Goal: Information Seeking & Learning: Learn about a topic

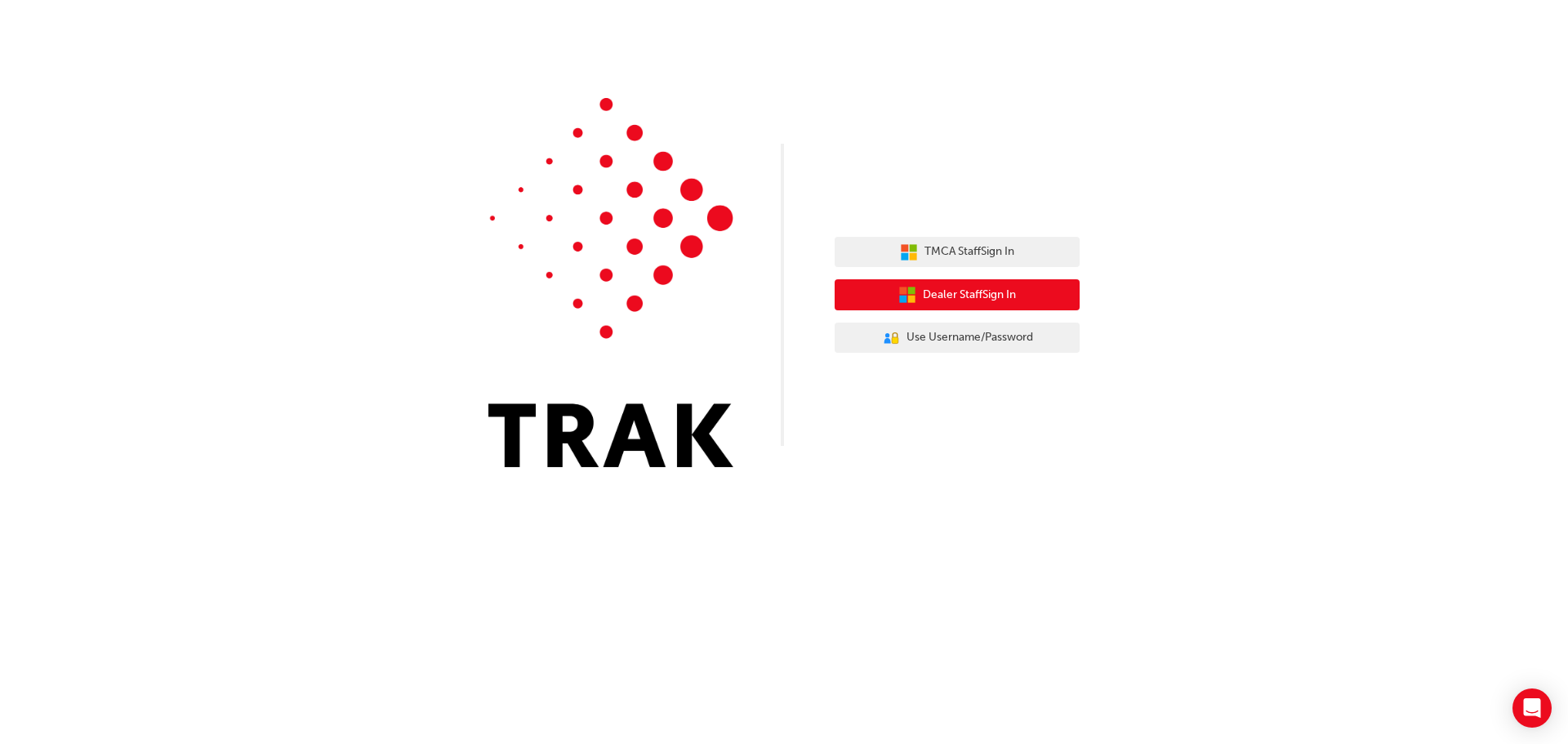
click at [943, 292] on span "Dealer Staff Sign In" at bounding box center [969, 294] width 93 height 19
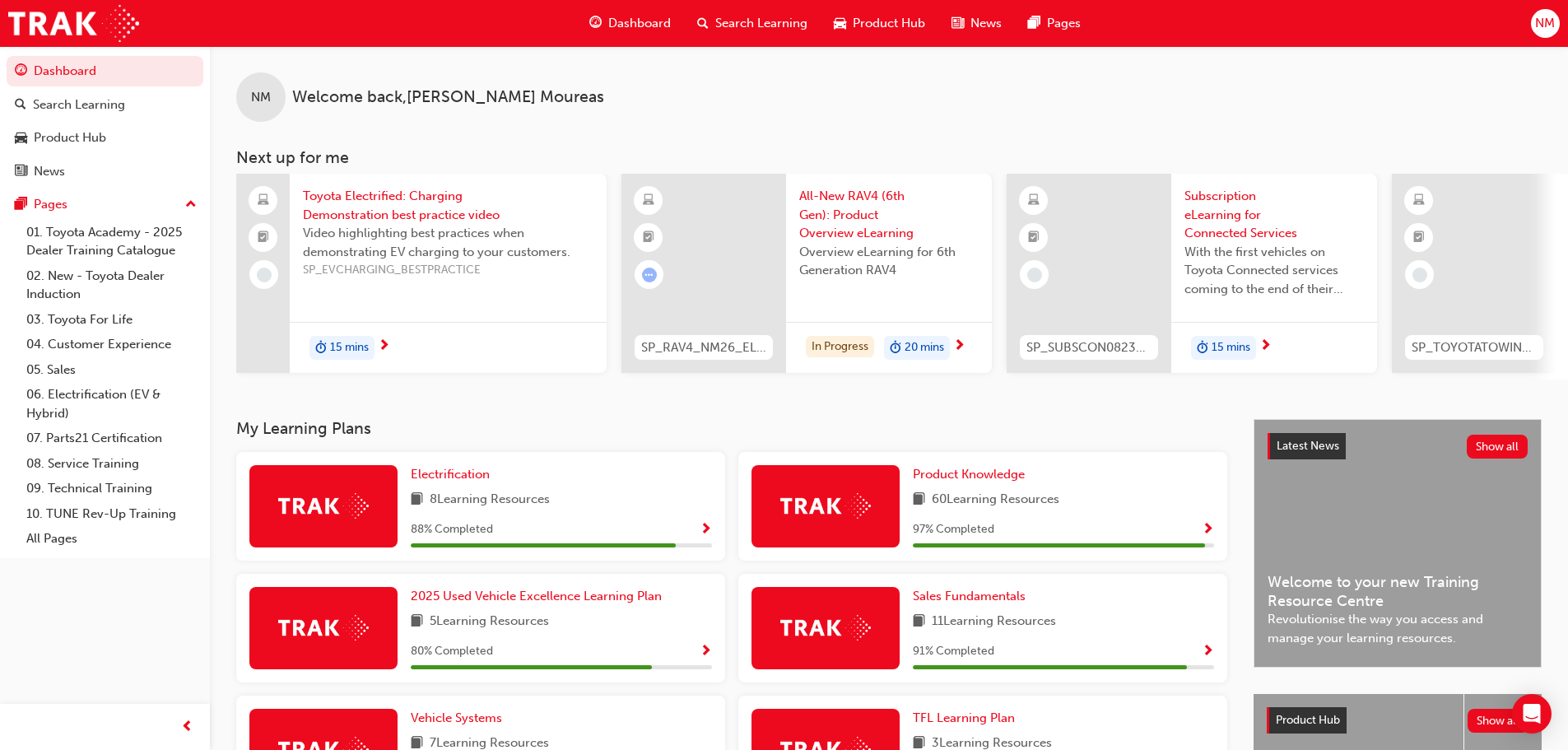
click at [716, 21] on span "Search Learning" at bounding box center [761, 23] width 93 height 19
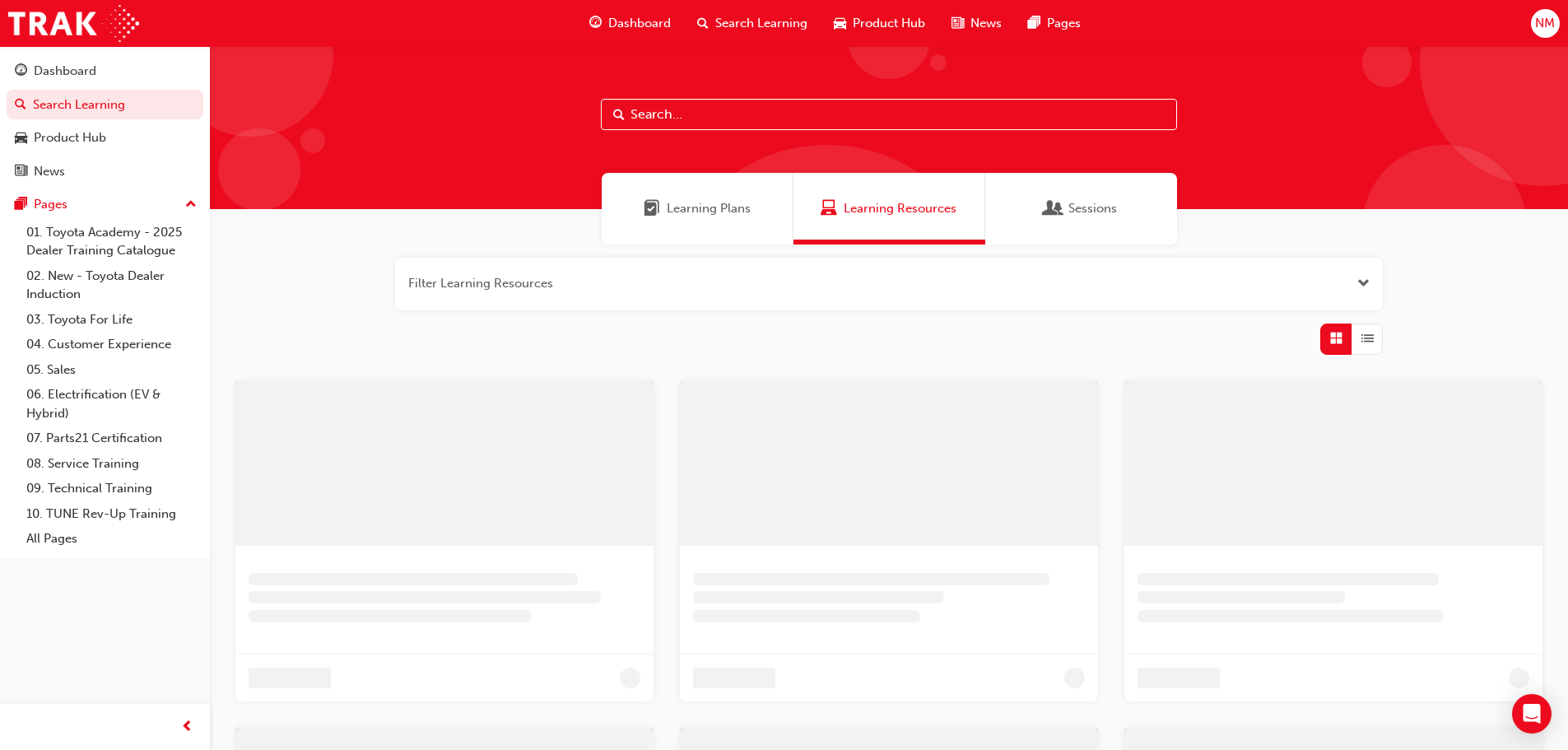
click at [715, 107] on input "text" at bounding box center [888, 114] width 576 height 31
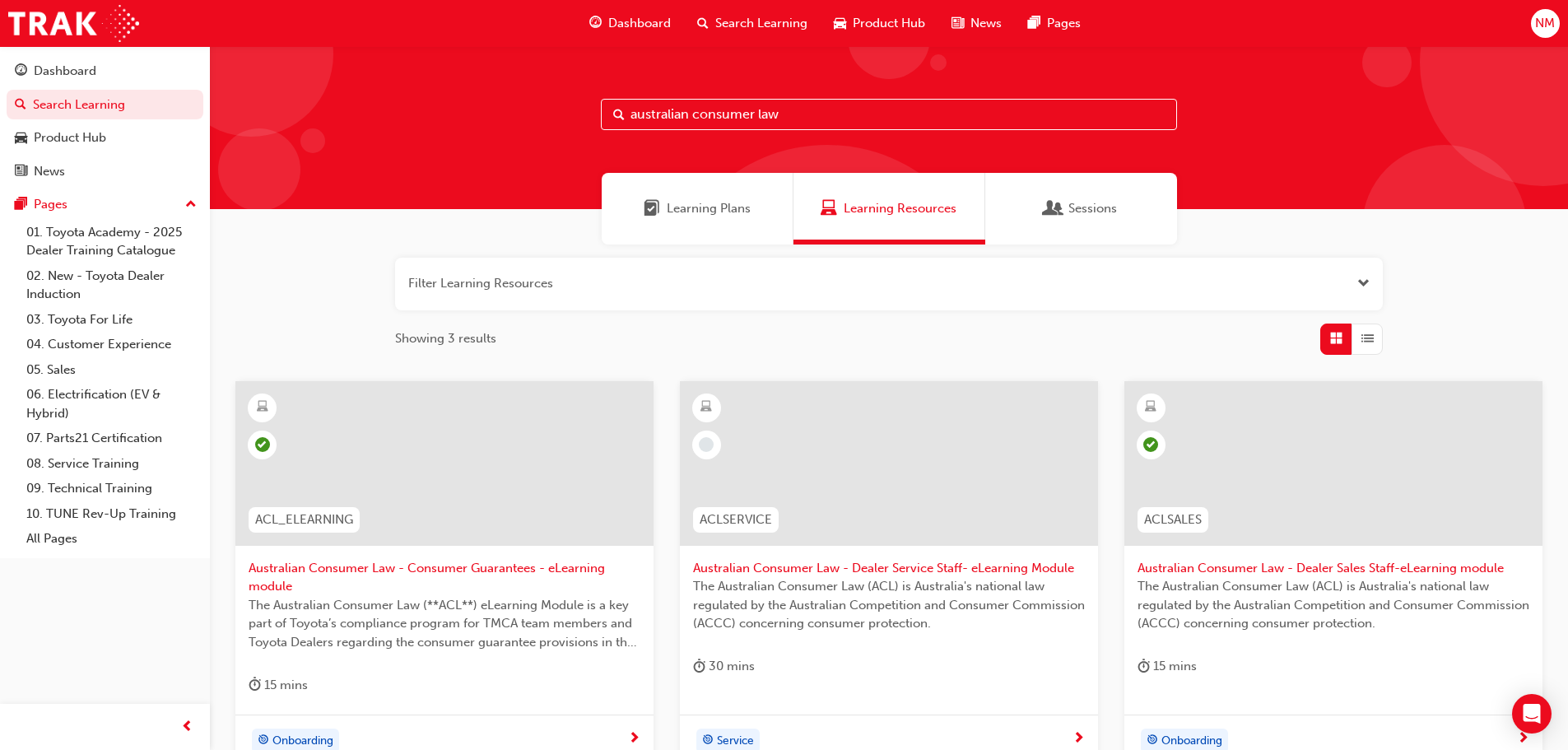
type input "australian consumer law"
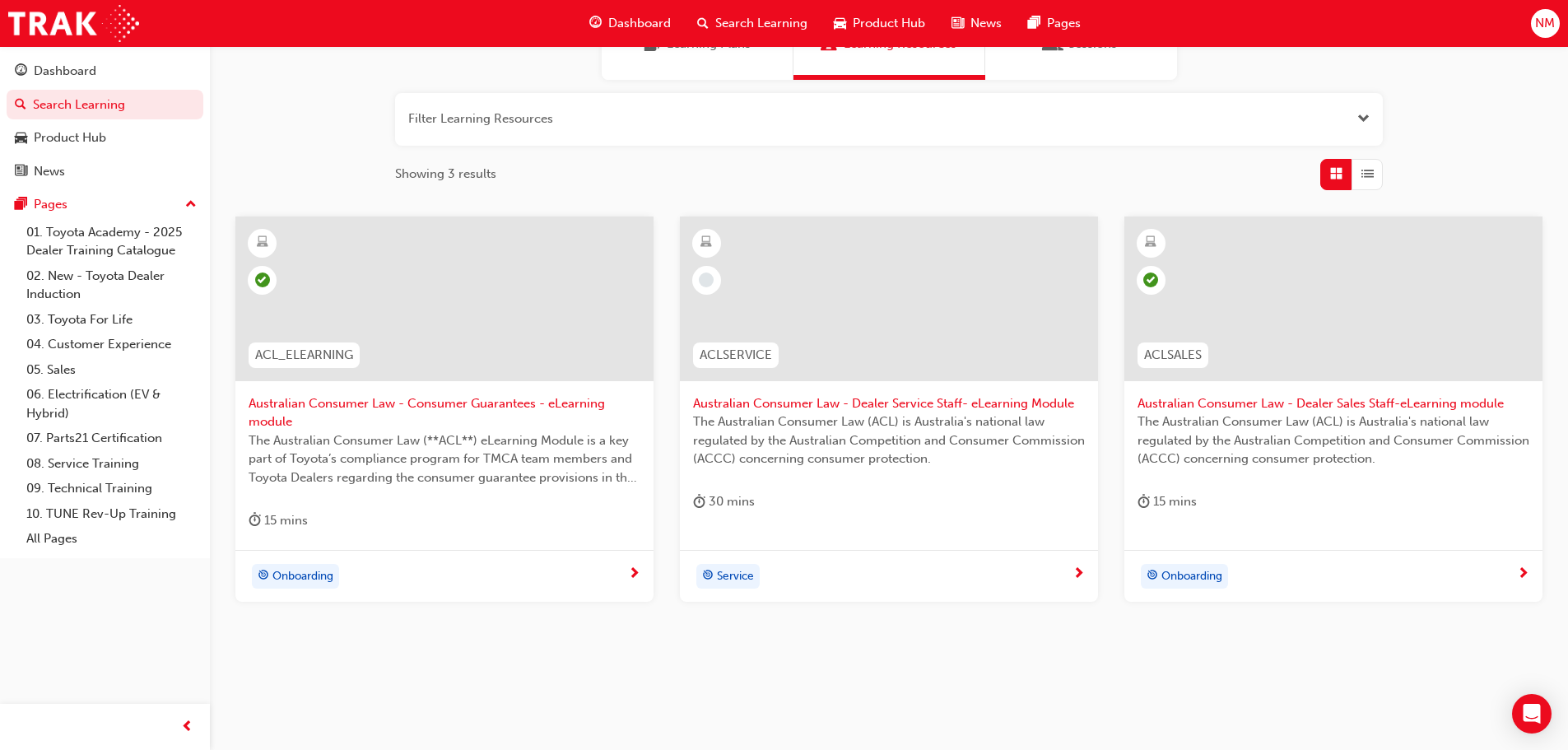
scroll to position [176, 0]
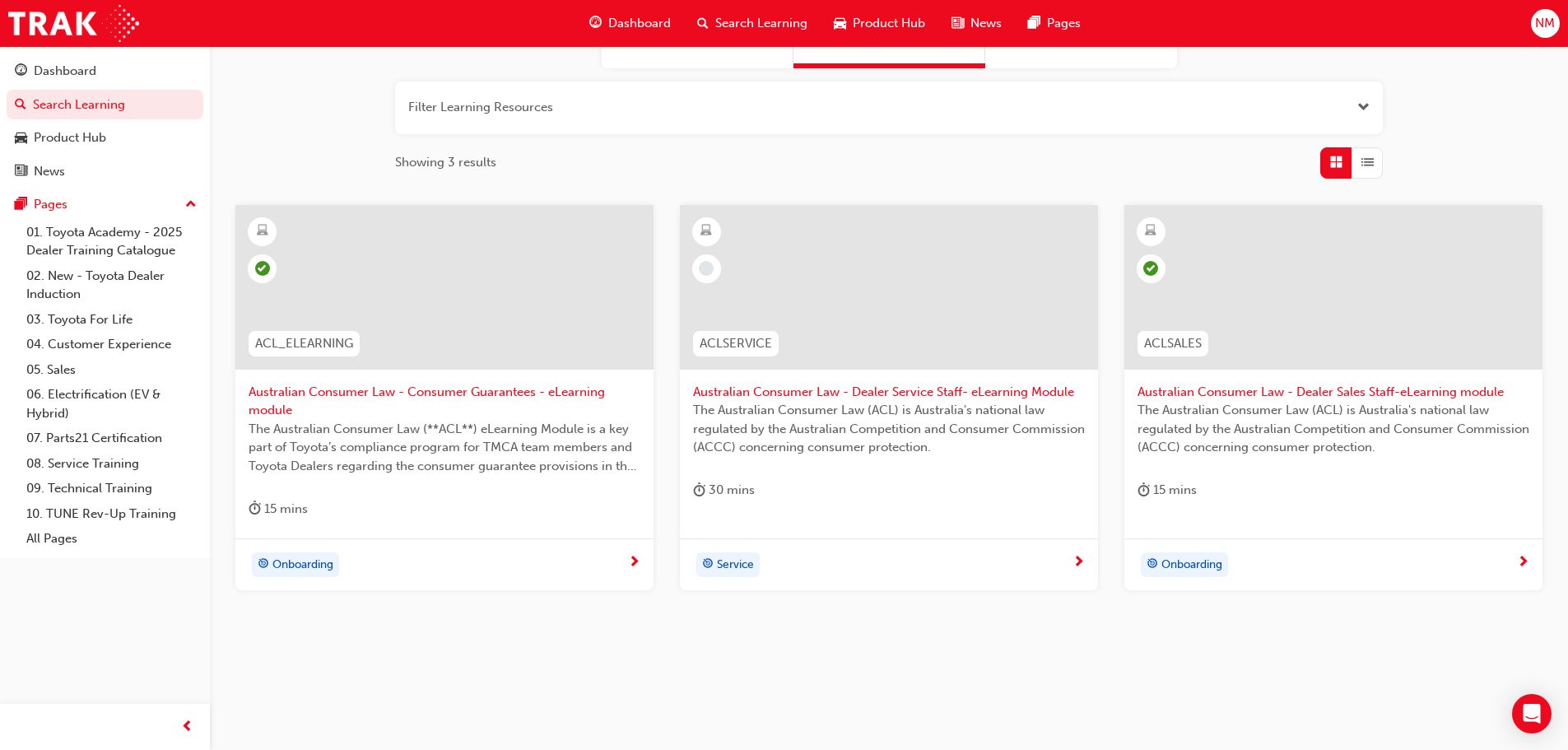
click at [886, 304] on div at bounding box center [889, 287] width 418 height 164
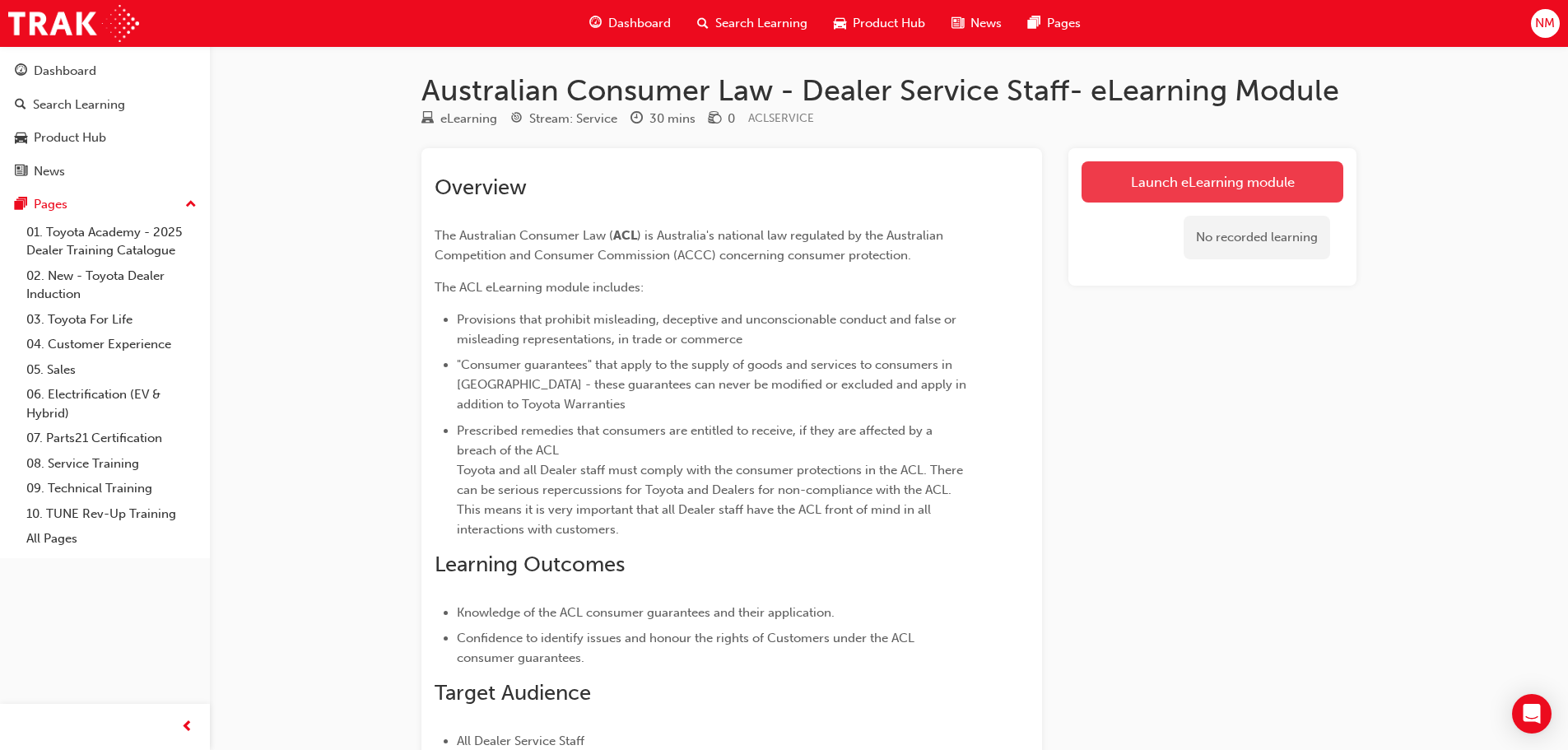
click at [1172, 178] on link "Launch eLearning module" at bounding box center [1212, 181] width 262 height 41
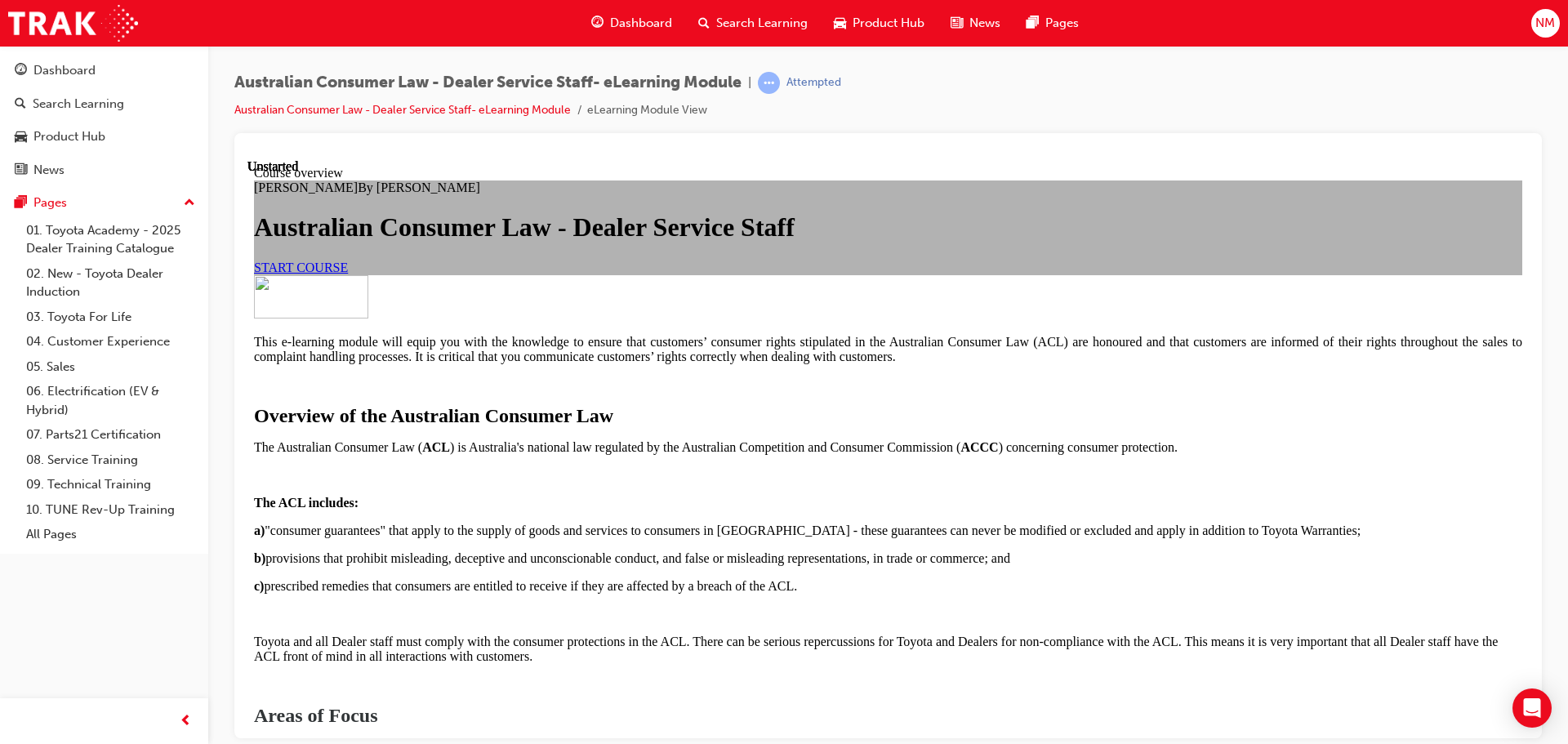
click at [348, 274] on link "START COURSE" at bounding box center [300, 267] width 94 height 14
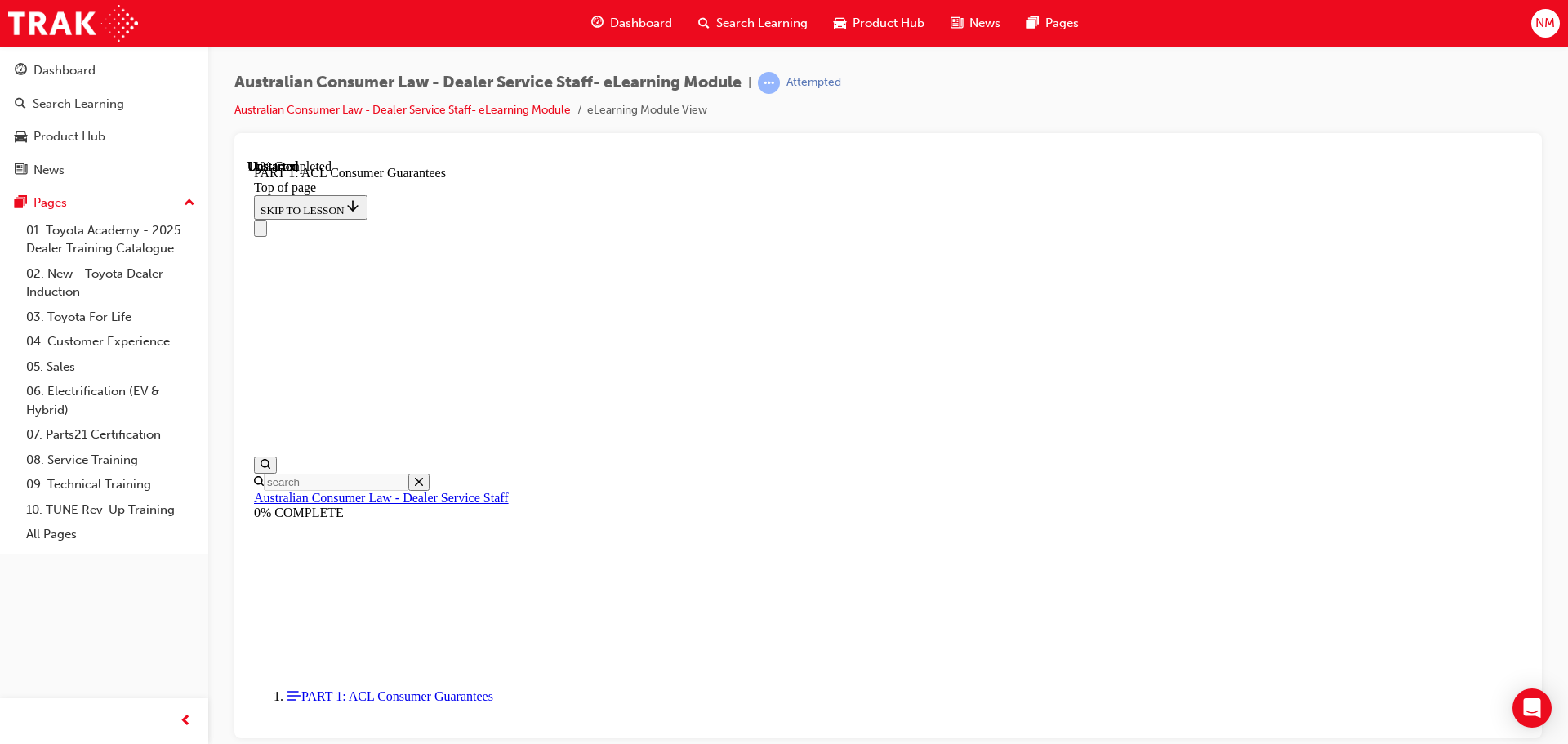
scroll to position [2717, 0]
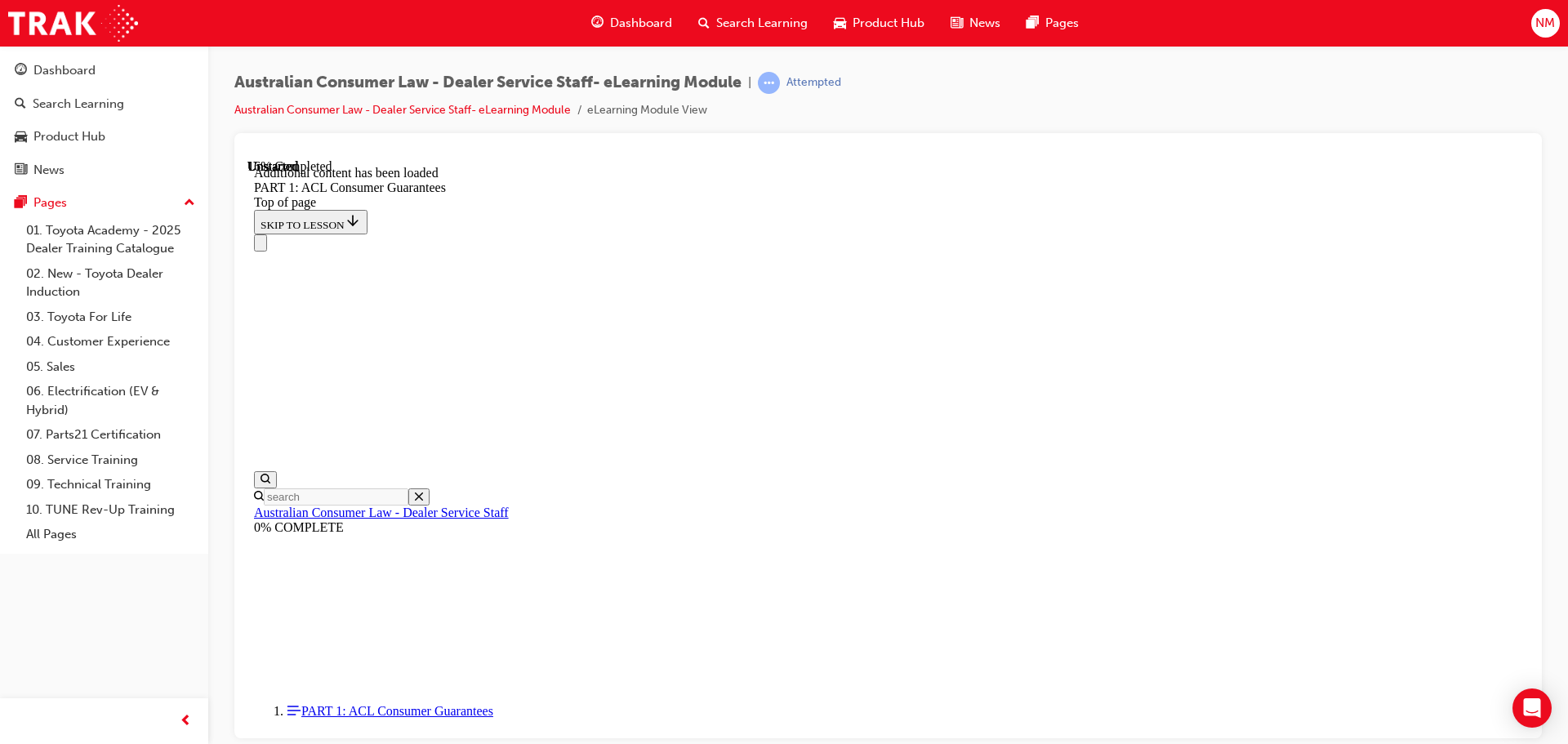
scroll to position [3120, 0]
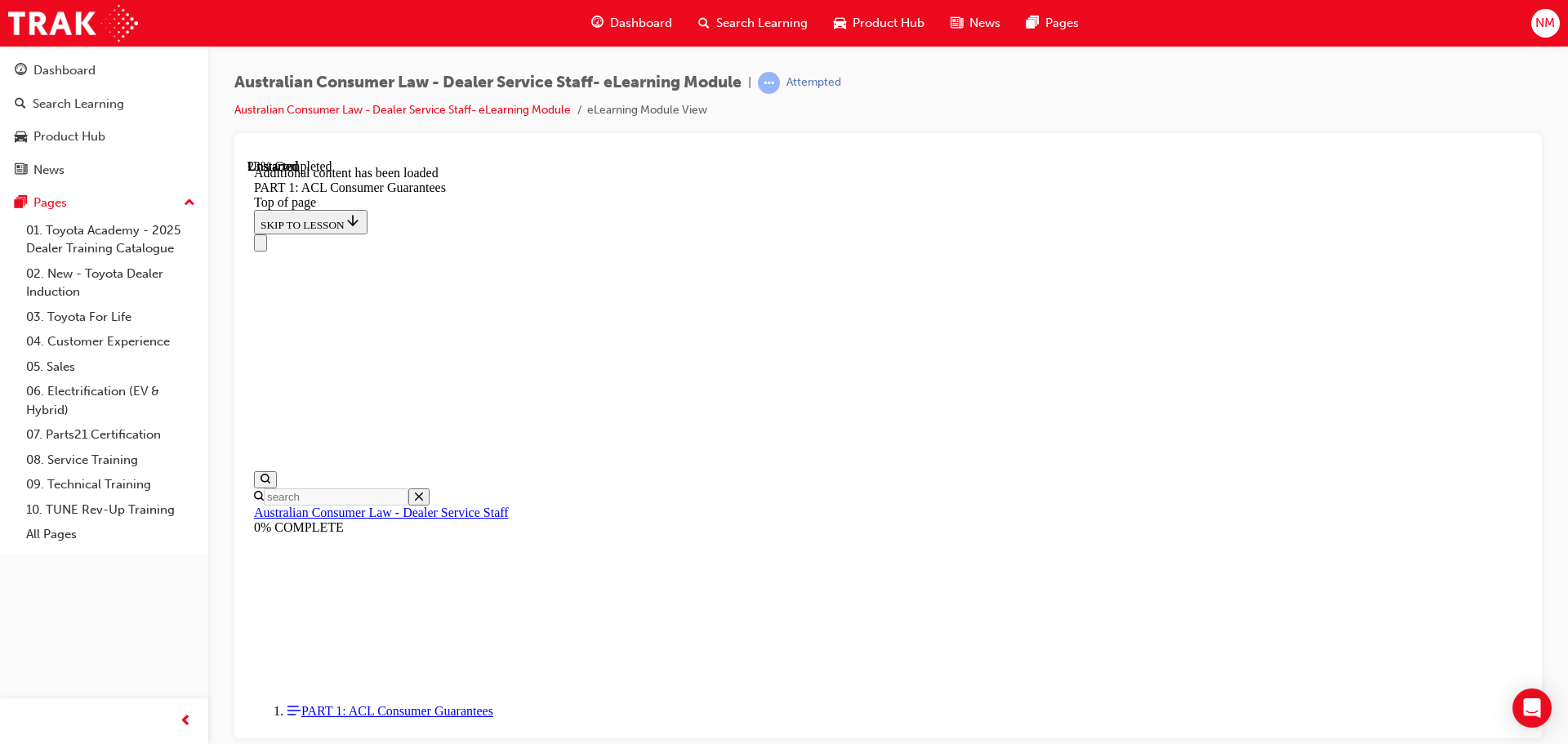
drag, startPoint x: 1429, startPoint y: 502, endPoint x: 1419, endPoint y: 499, distance: 10.4
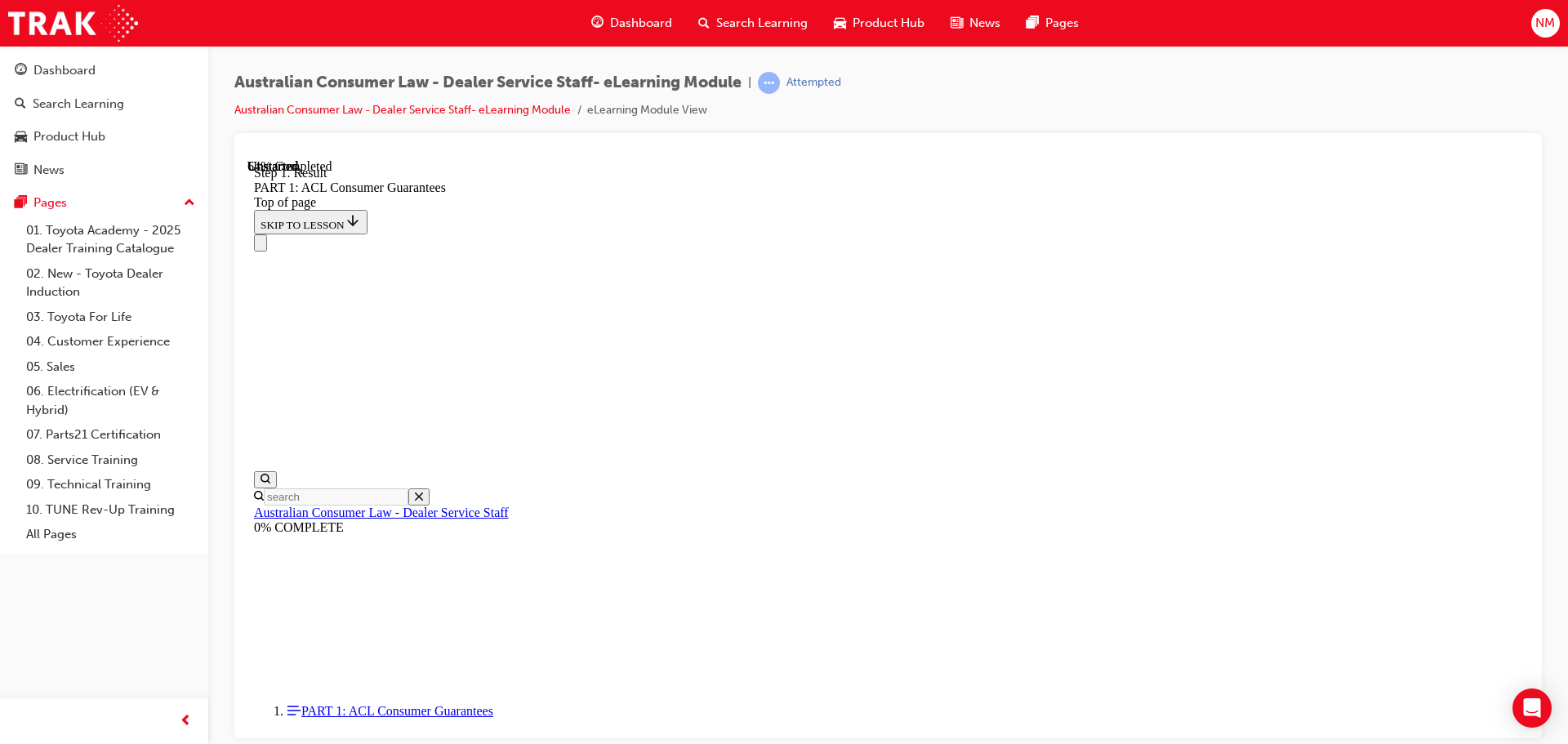
scroll to position [9250, 0]
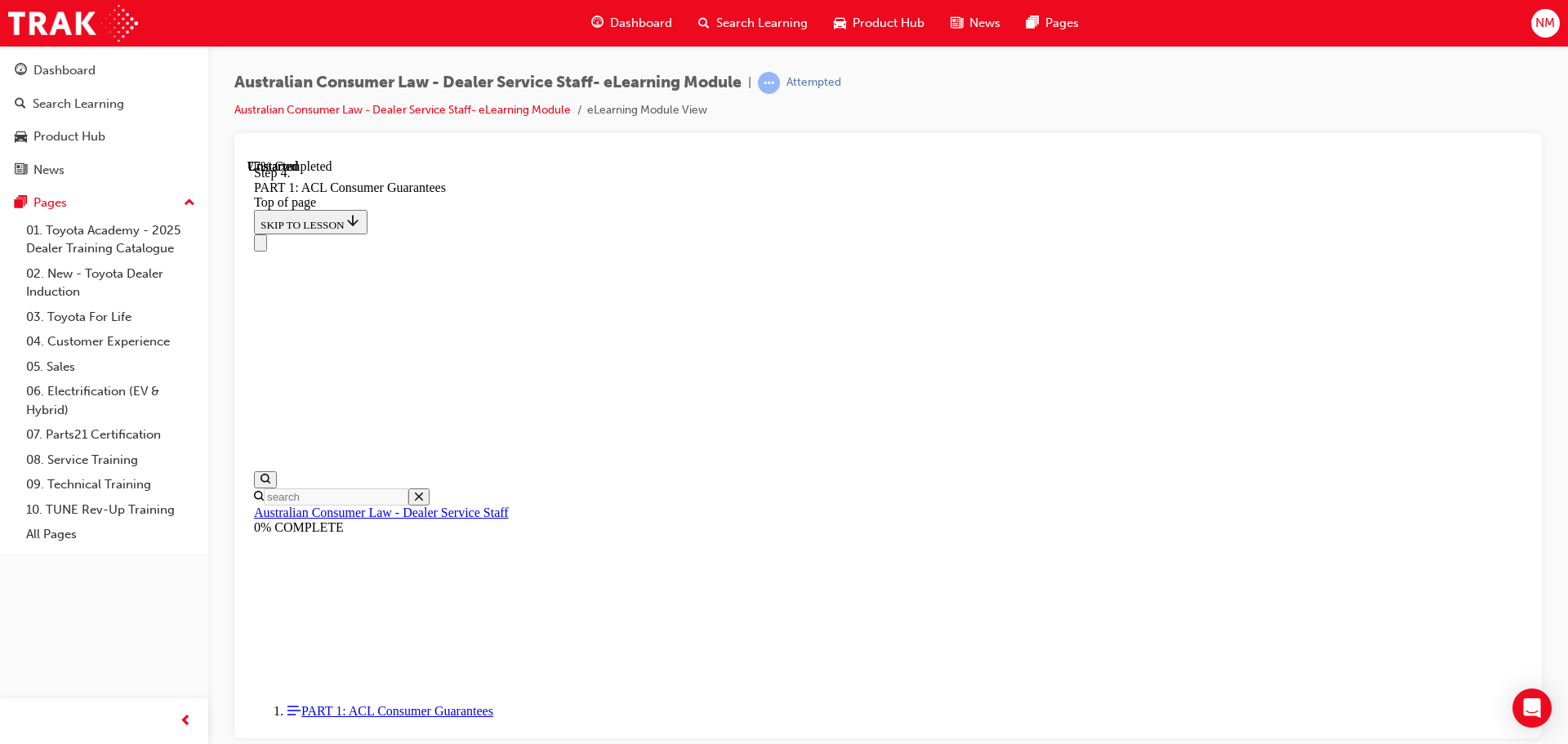
scroll to position [12916, 0]
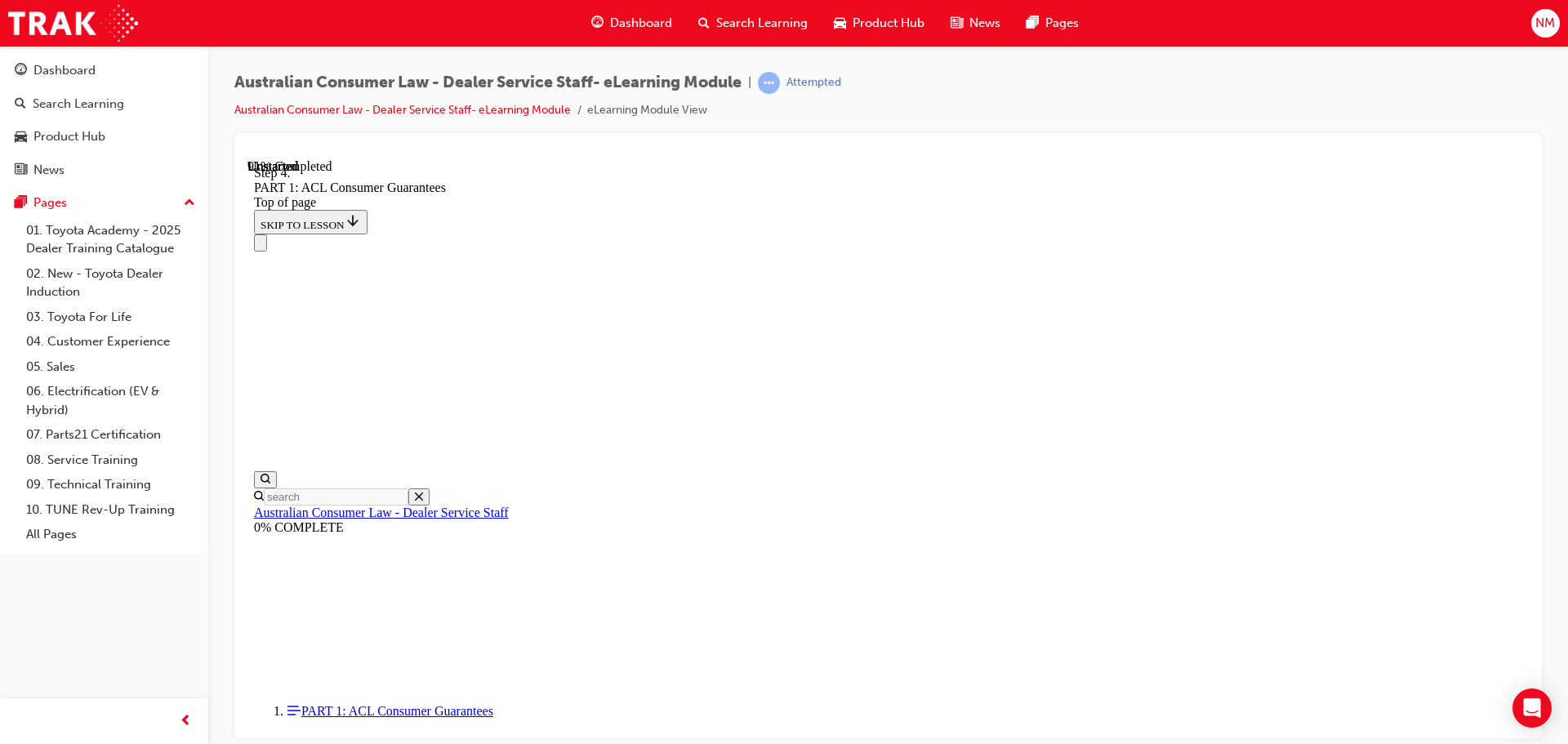
drag, startPoint x: 1199, startPoint y: 318, endPoint x: 1189, endPoint y: 328, distance: 14.1
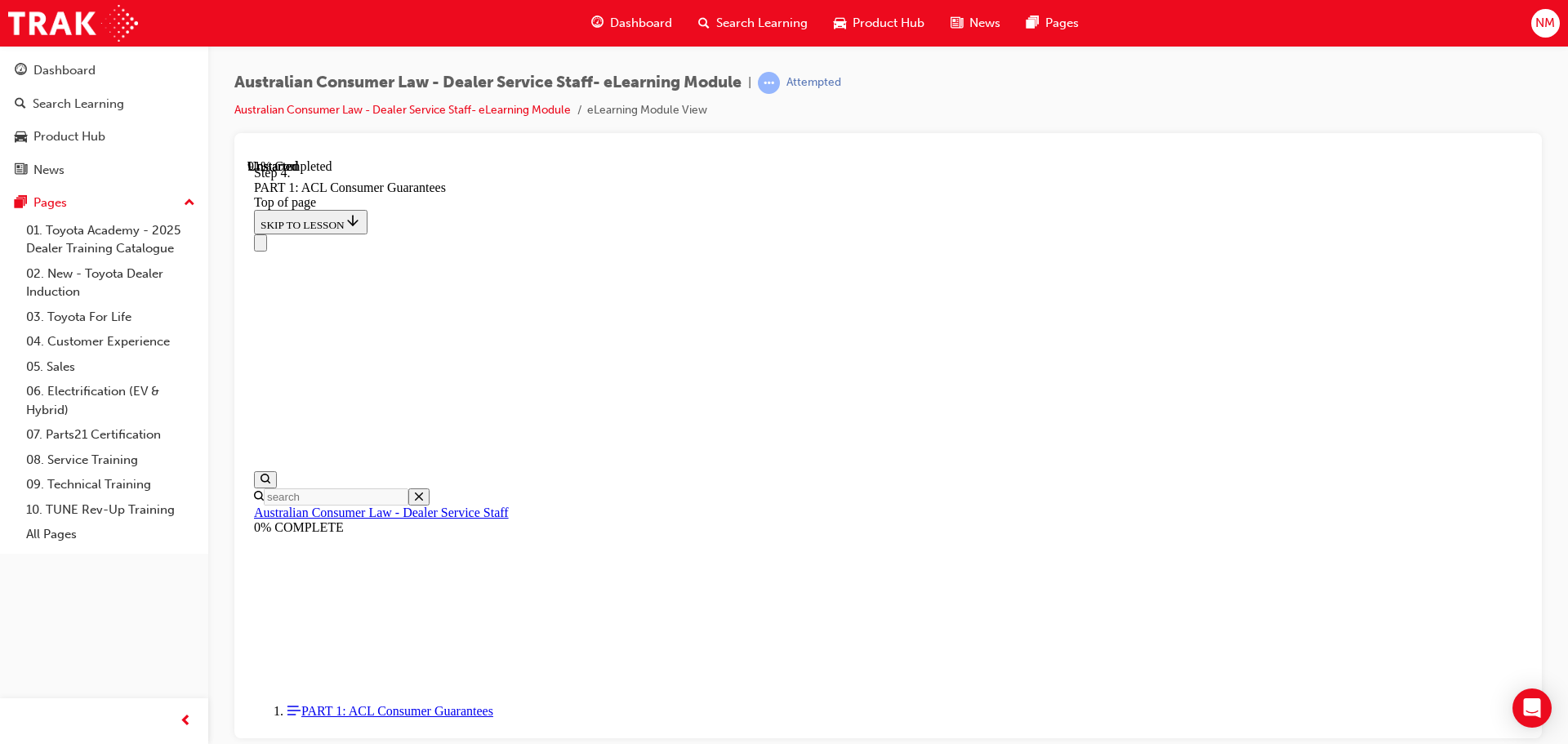
drag, startPoint x: 868, startPoint y: 357, endPoint x: 934, endPoint y: 432, distance: 99.9
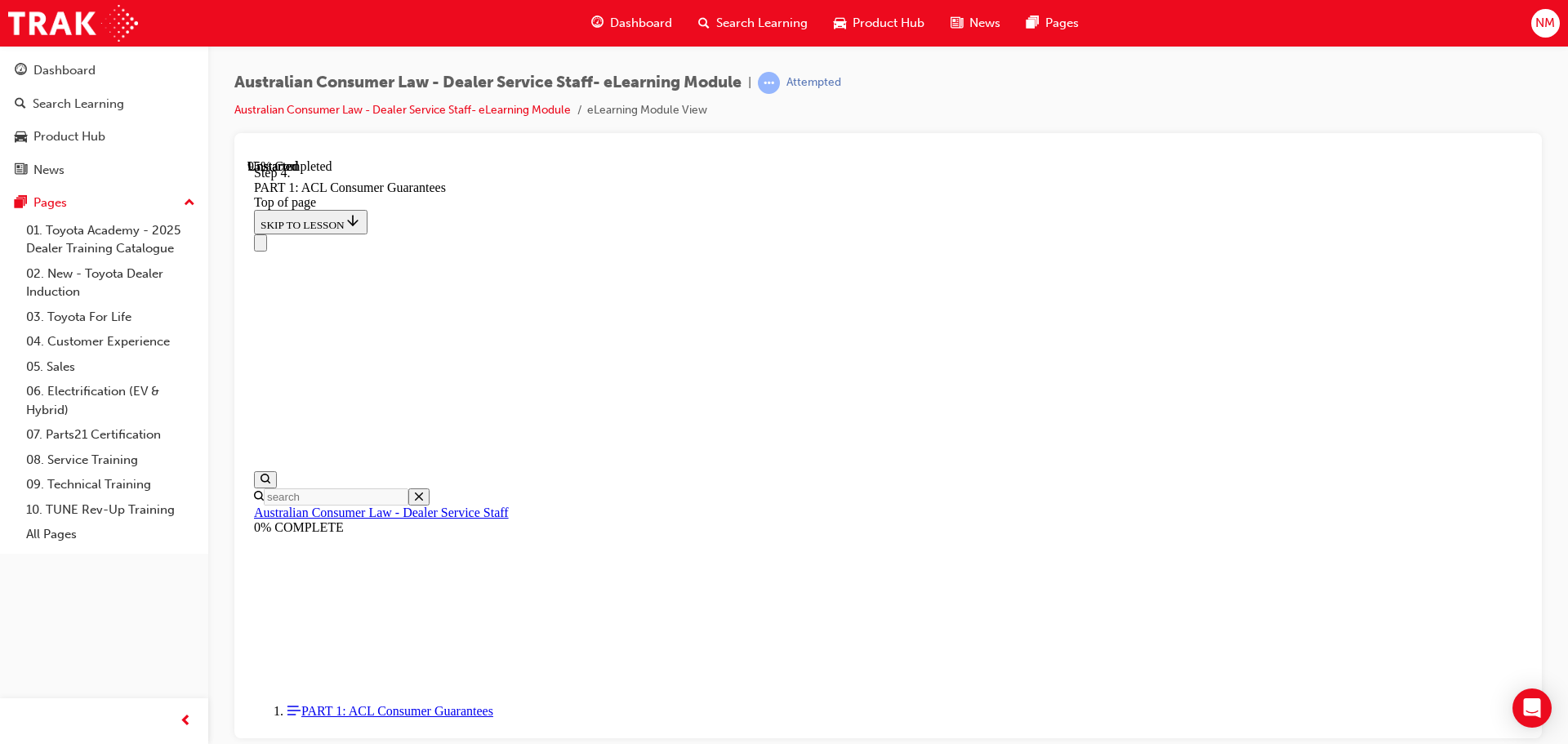
drag, startPoint x: 845, startPoint y: 337, endPoint x: 904, endPoint y: 233, distance: 119.6
drag, startPoint x: 822, startPoint y: 354, endPoint x: 931, endPoint y: 356, distance: 109.0
drag, startPoint x: 891, startPoint y: 649, endPoint x: 946, endPoint y: 559, distance: 105.5
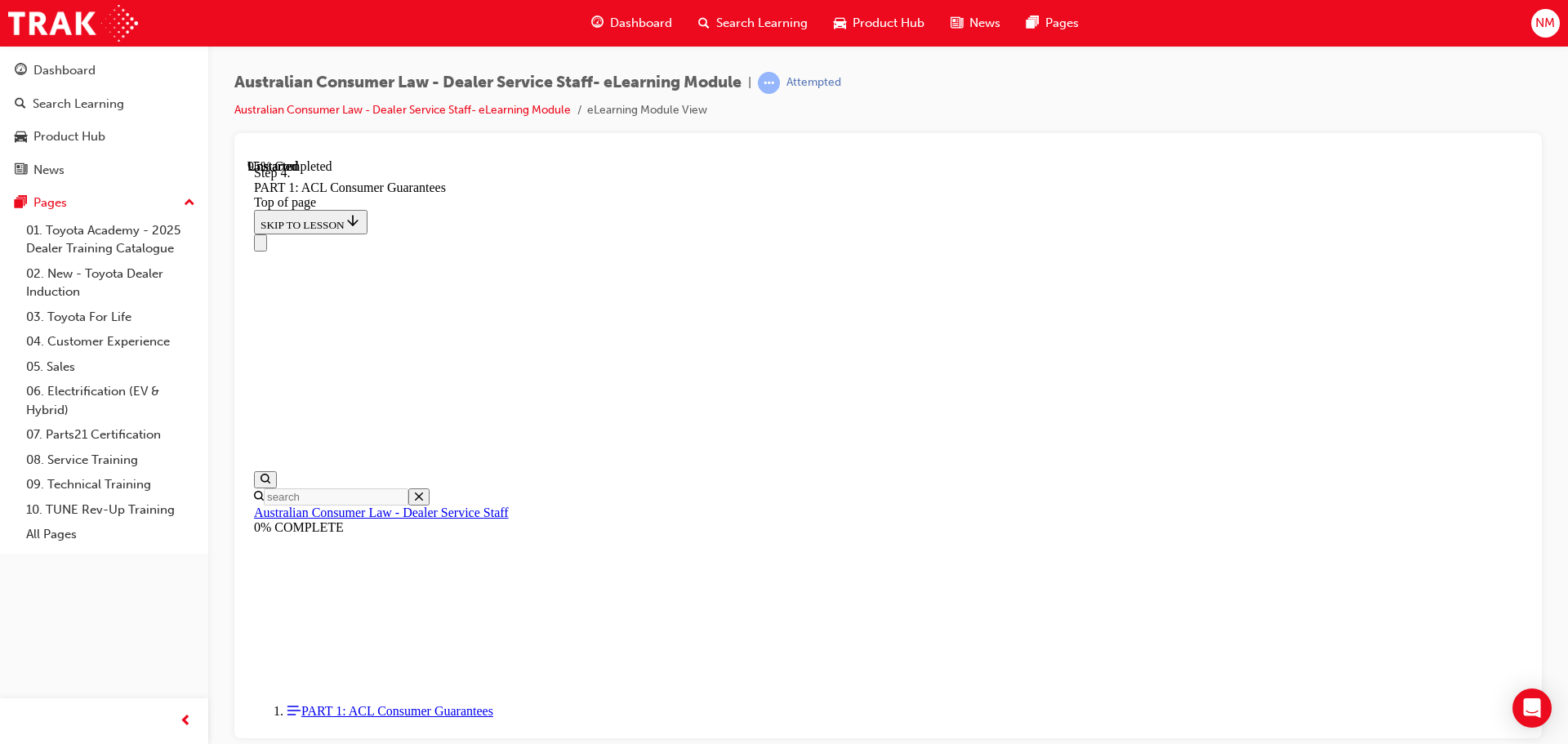
drag, startPoint x: 863, startPoint y: 657, endPoint x: 941, endPoint y: 654, distance: 78.1
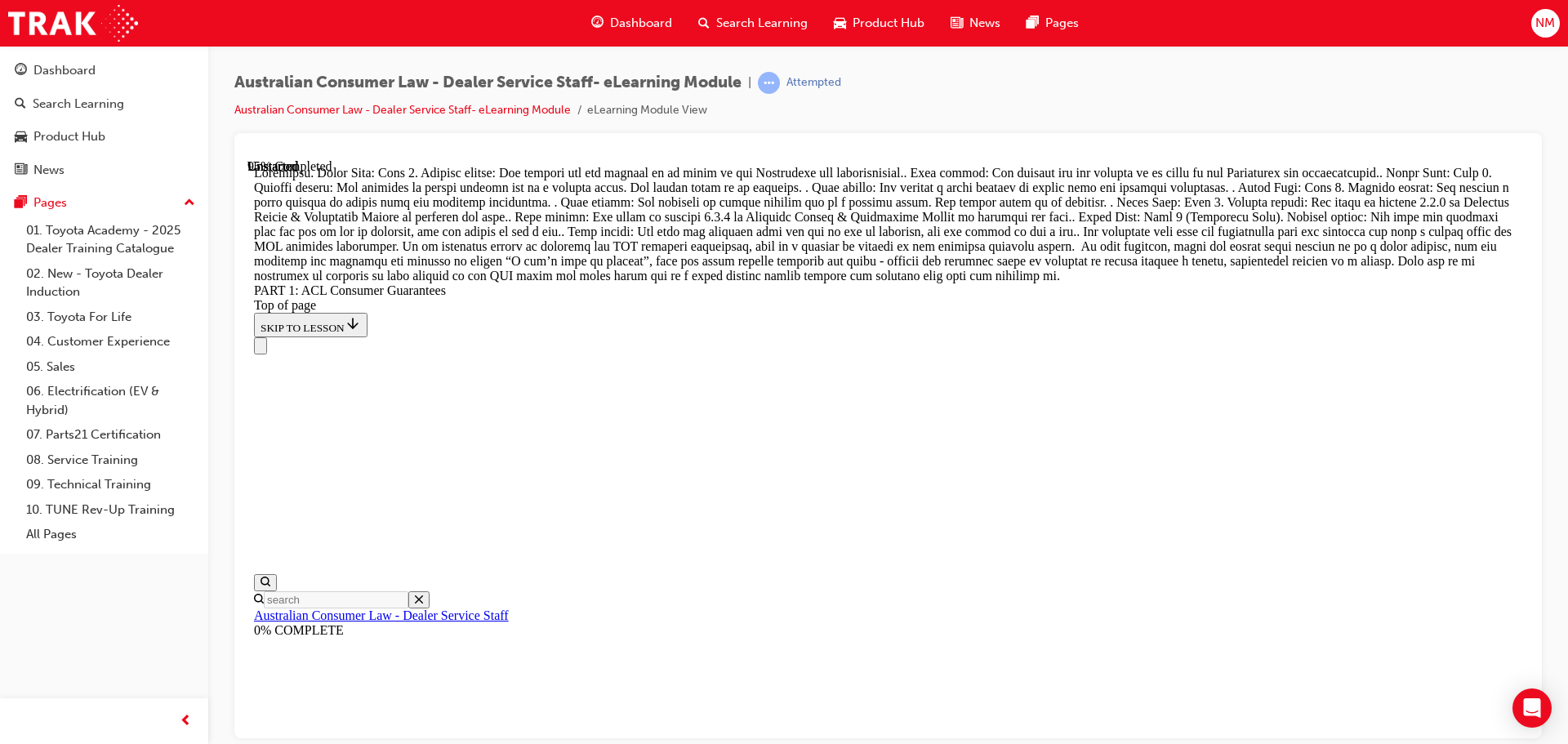
scroll to position [17833, 0]
drag, startPoint x: 987, startPoint y: 651, endPoint x: 1002, endPoint y: 636, distance: 21.2
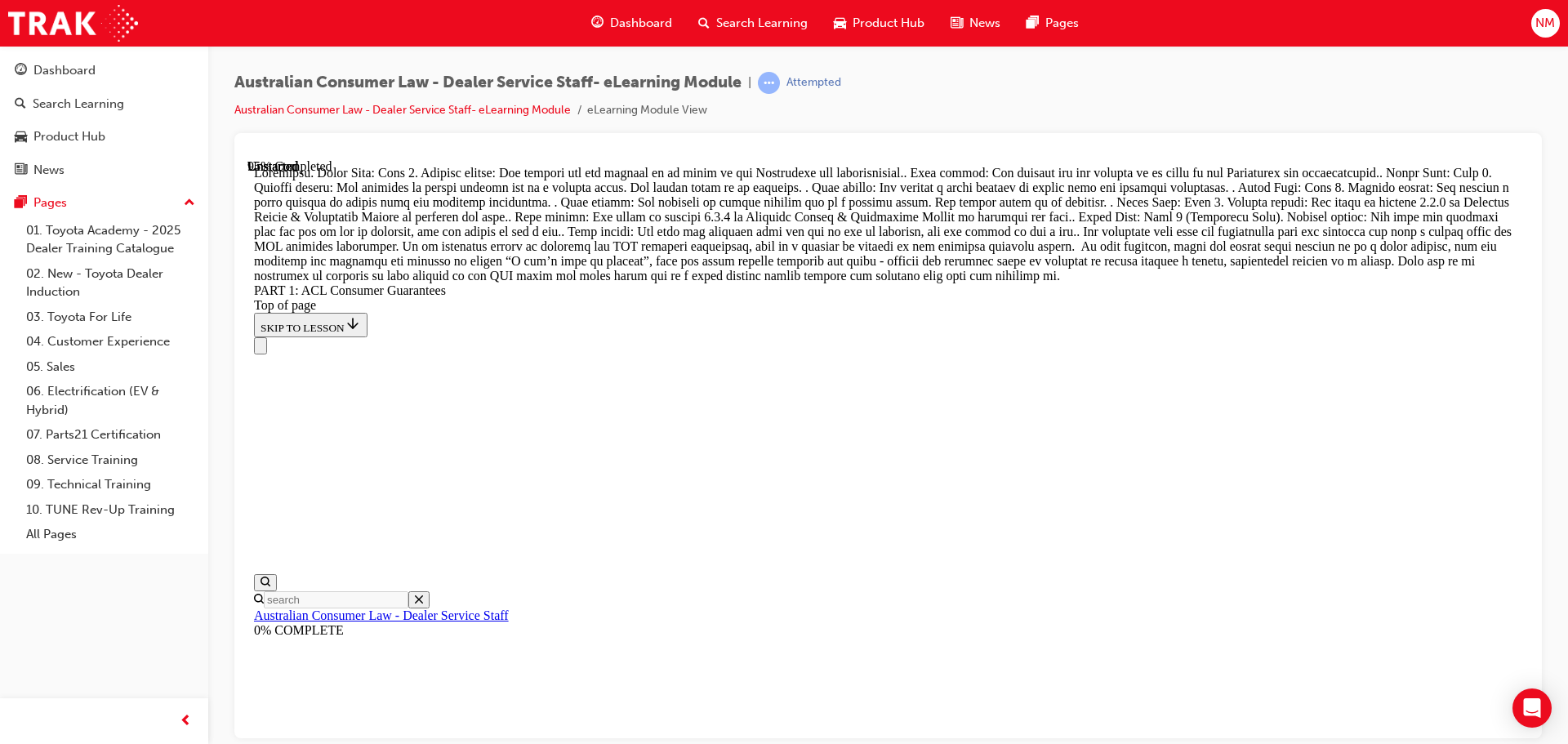
drag, startPoint x: 933, startPoint y: 365, endPoint x: 986, endPoint y: 364, distance: 53.0
drag, startPoint x: 935, startPoint y: 470, endPoint x: 992, endPoint y: 643, distance: 182.1
drag, startPoint x: 926, startPoint y: 524, endPoint x: 939, endPoint y: 601, distance: 78.1
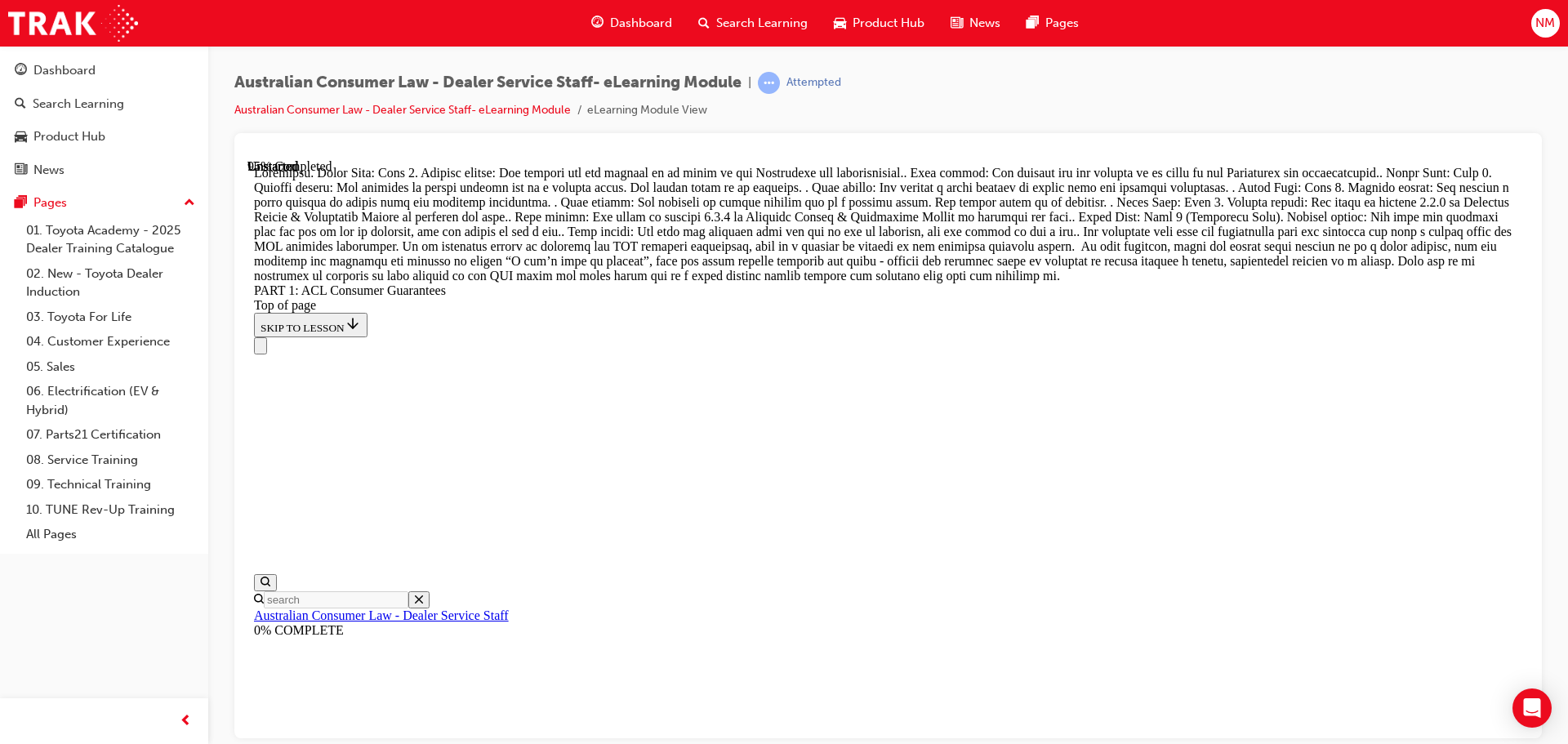
drag, startPoint x: 884, startPoint y: 512, endPoint x: 922, endPoint y: 412, distance: 107.0
drag, startPoint x: 836, startPoint y: 313, endPoint x: 884, endPoint y: 502, distance: 195.0
drag, startPoint x: 851, startPoint y: 317, endPoint x: 905, endPoint y: 317, distance: 54.0
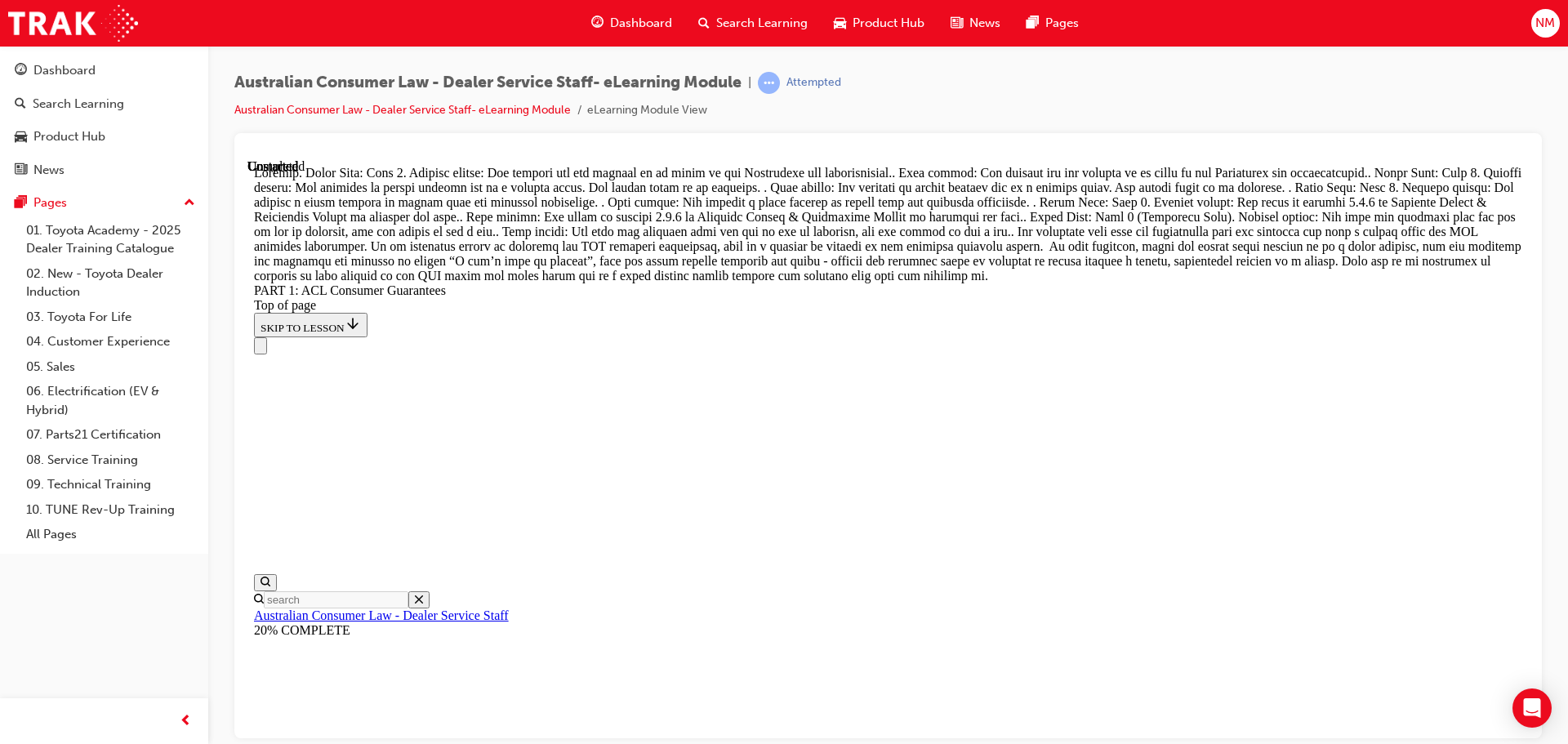
scroll to position [18800, 0]
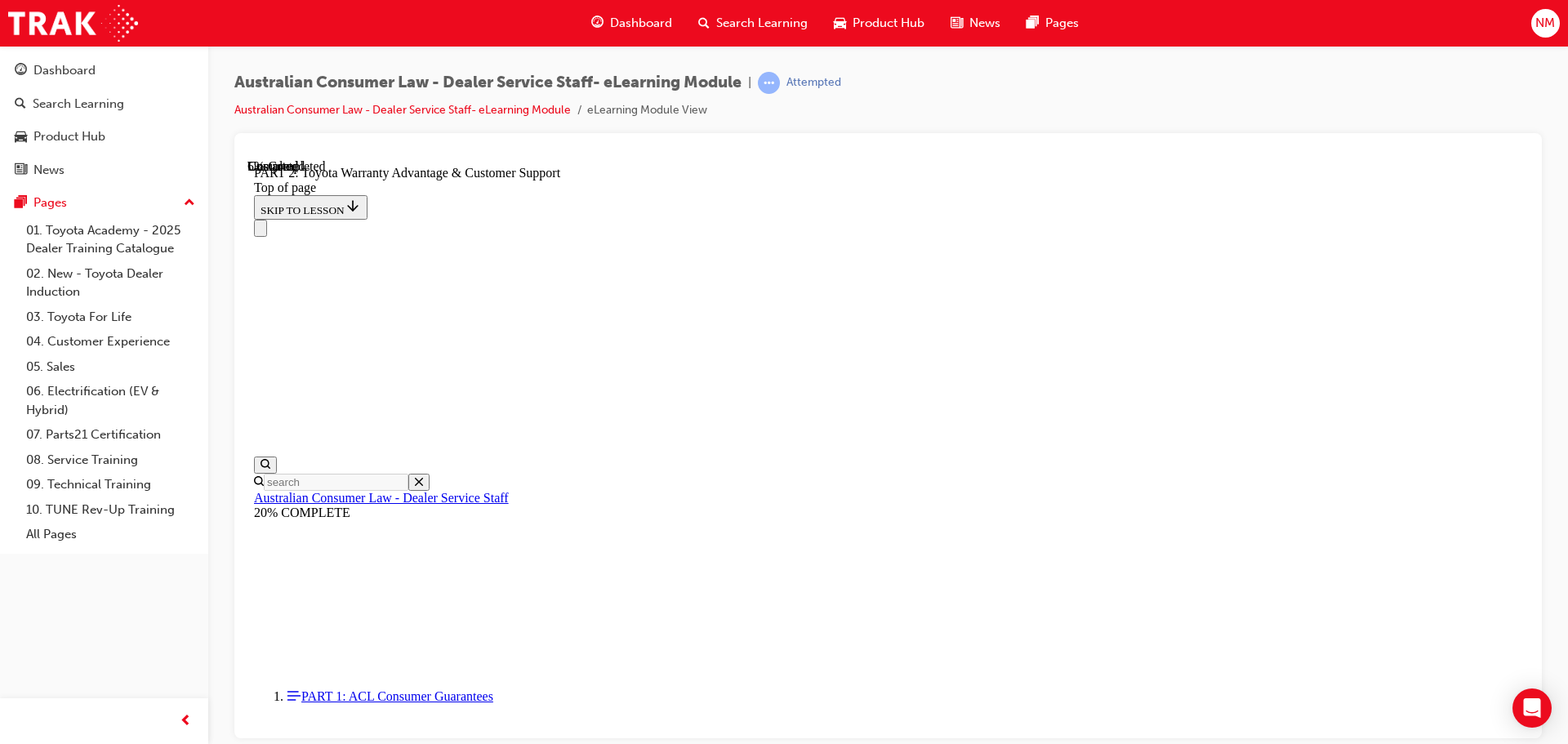
scroll to position [1113, 0]
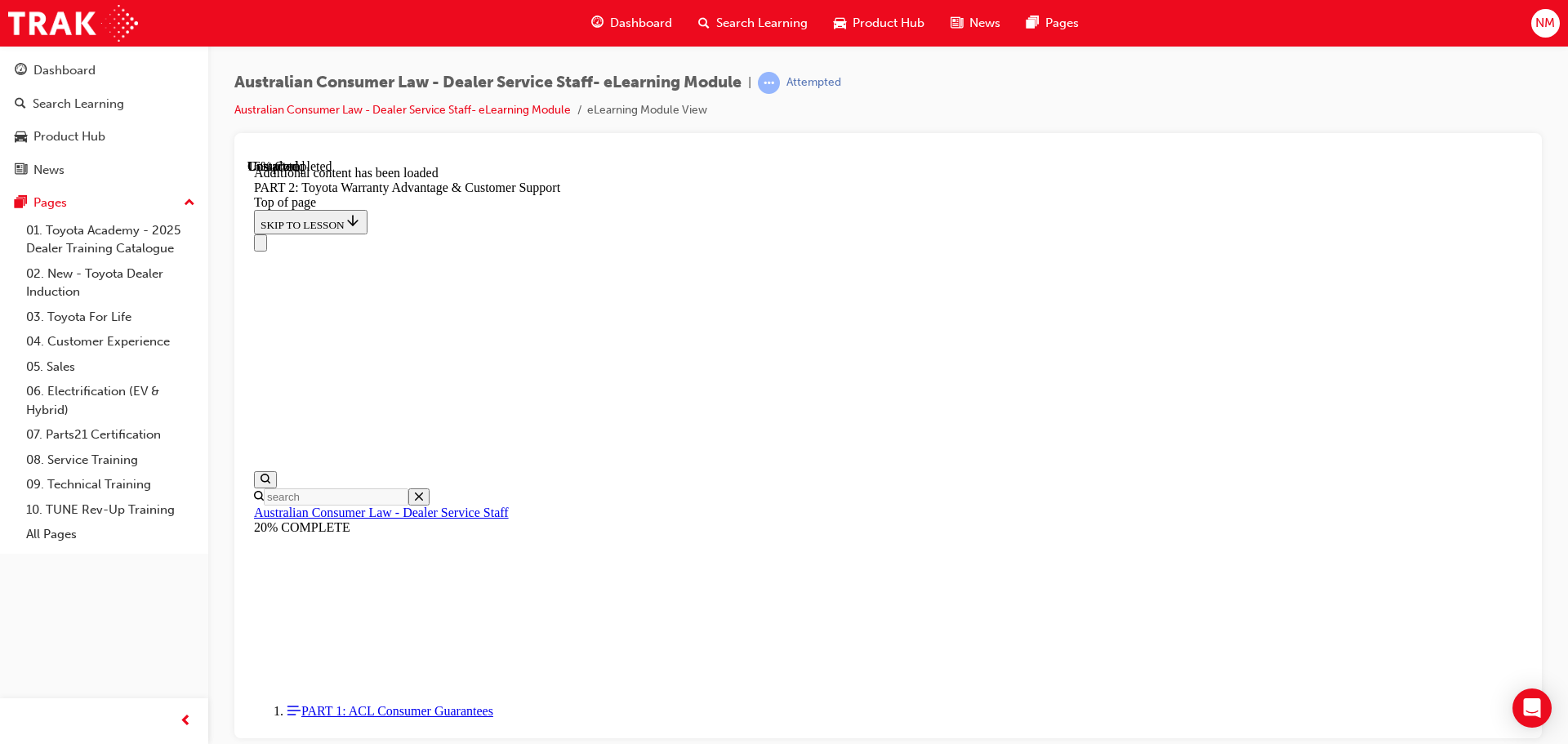
scroll to position [1642, 0]
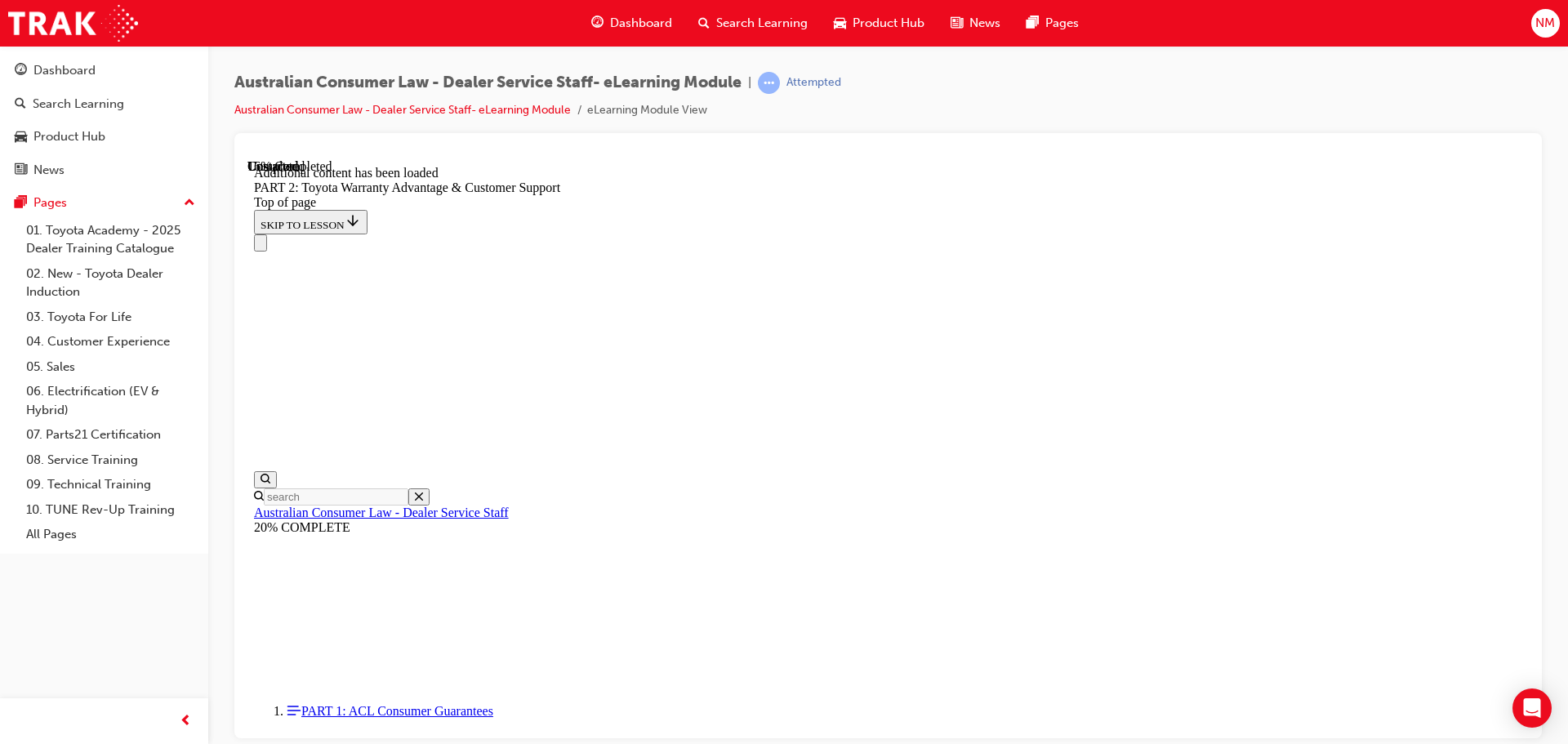
drag, startPoint x: 1194, startPoint y: 510, endPoint x: 1355, endPoint y: 566, distance: 170.5
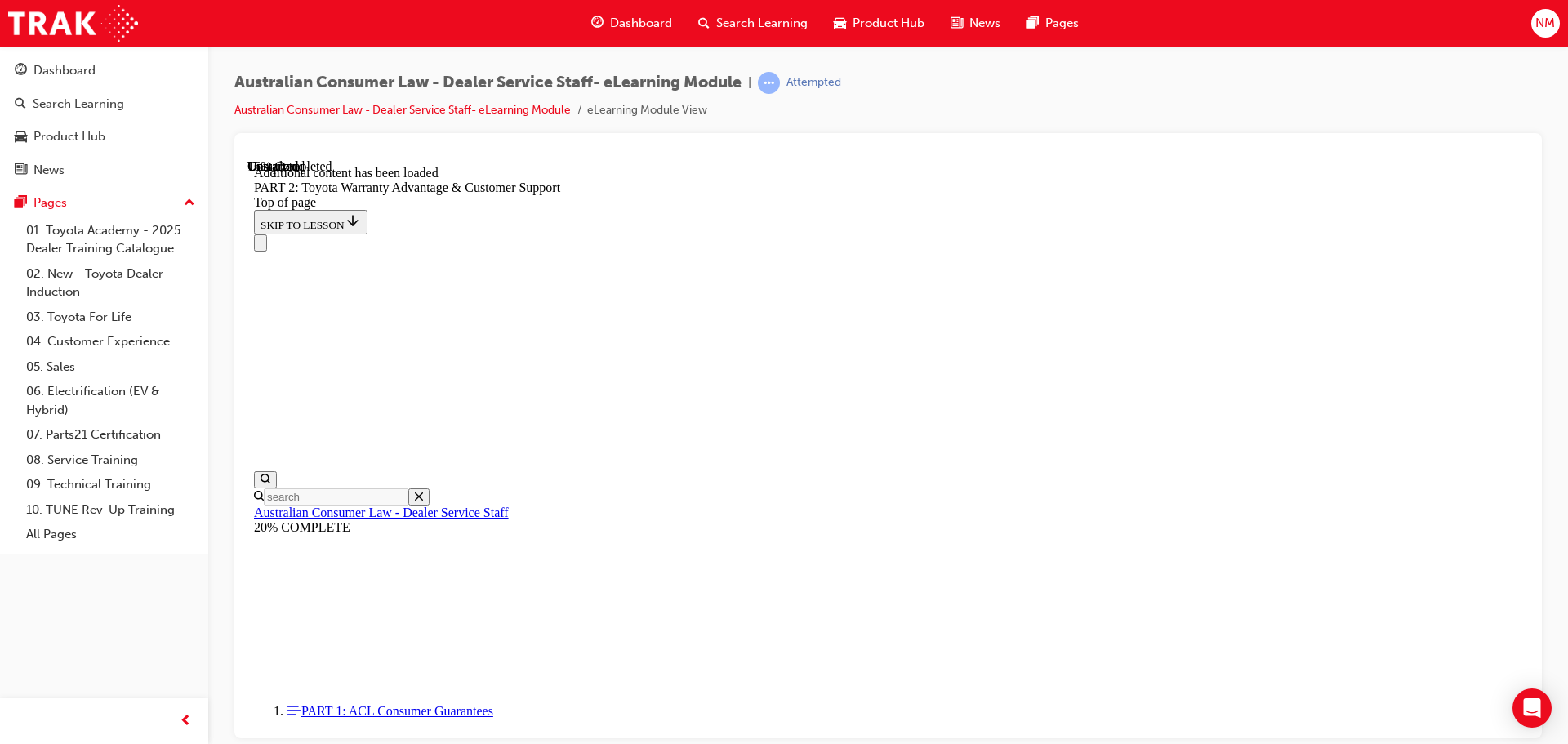
scroll to position [1666, 0]
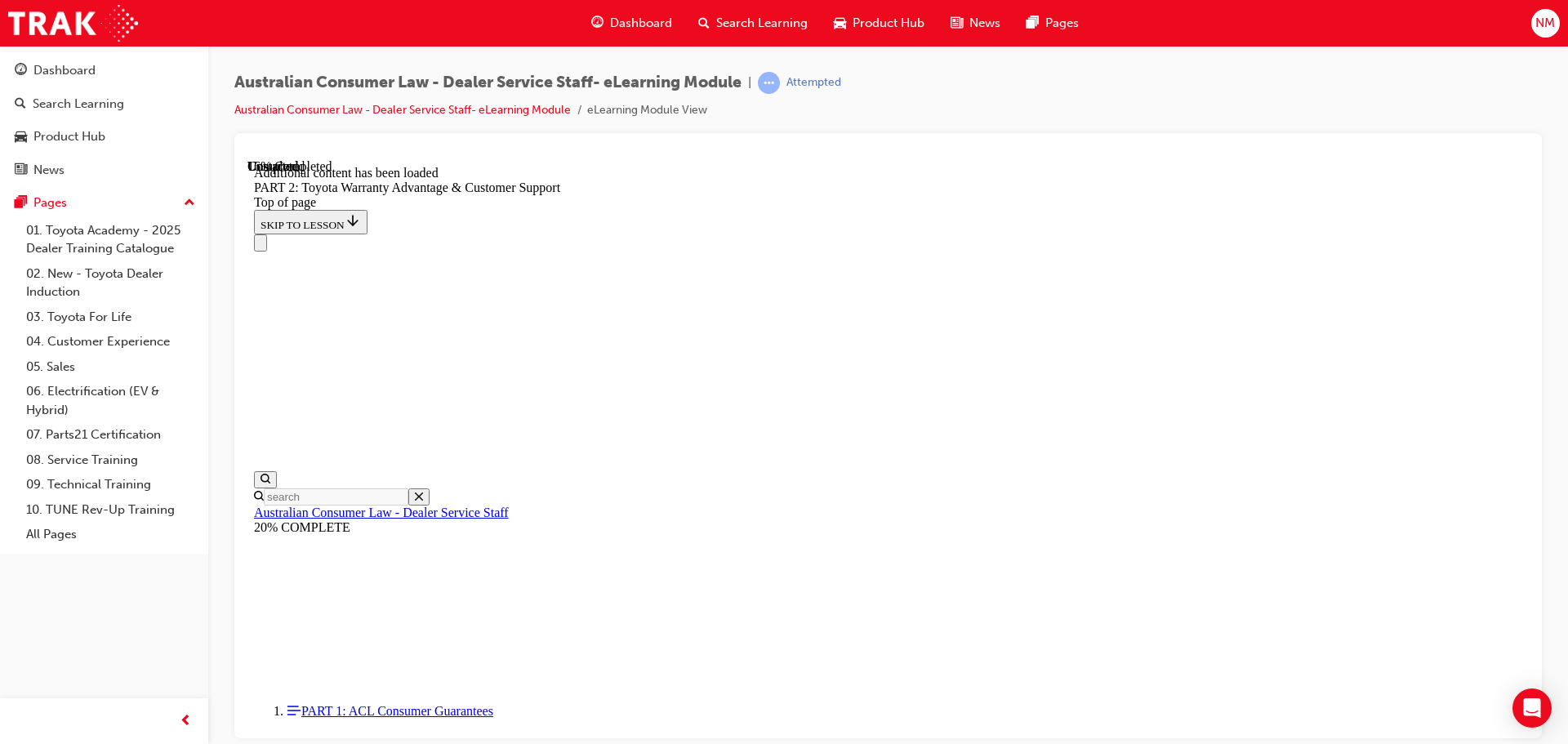
scroll to position [1666, 0]
